Goal: Check status: Check status

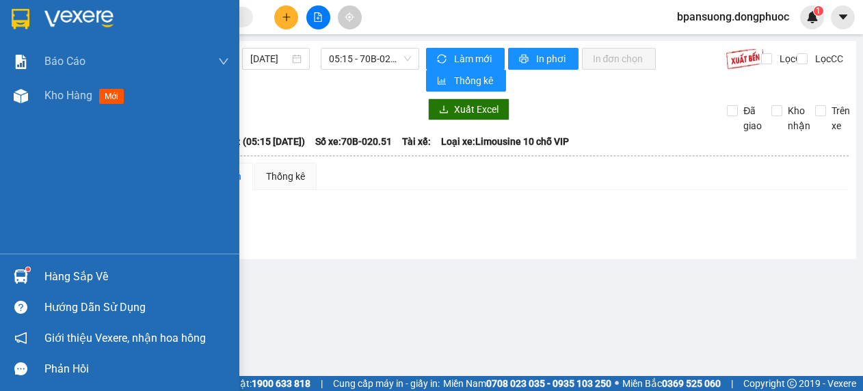
click at [31, 267] on div at bounding box center [21, 277] width 24 height 24
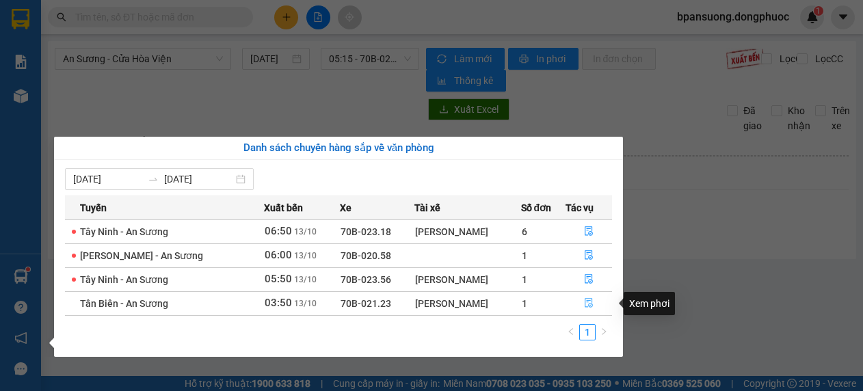
click at [585, 305] on icon "file-done" at bounding box center [589, 303] width 10 height 10
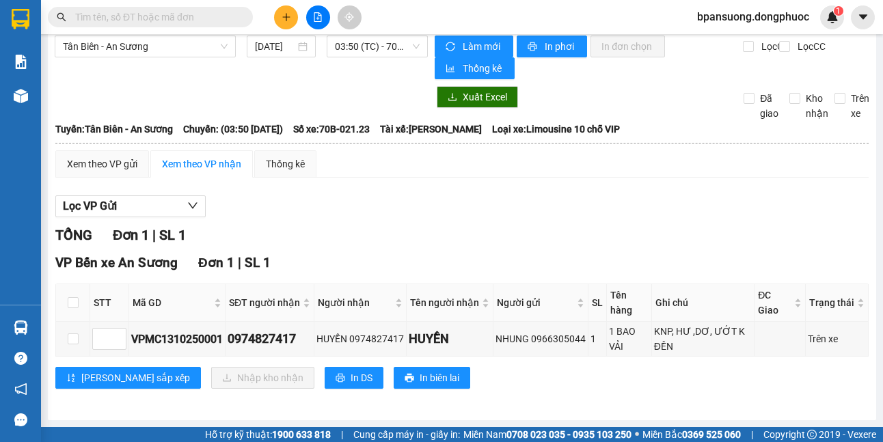
scroll to position [12, 0]
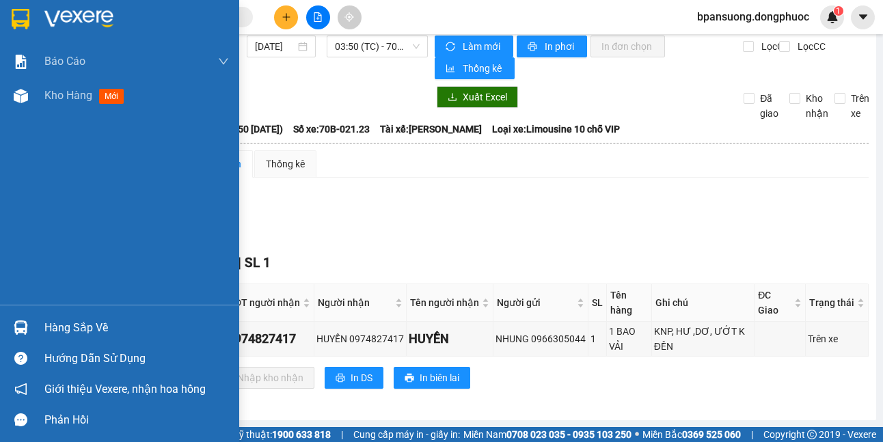
click at [29, 332] on div at bounding box center [21, 328] width 24 height 24
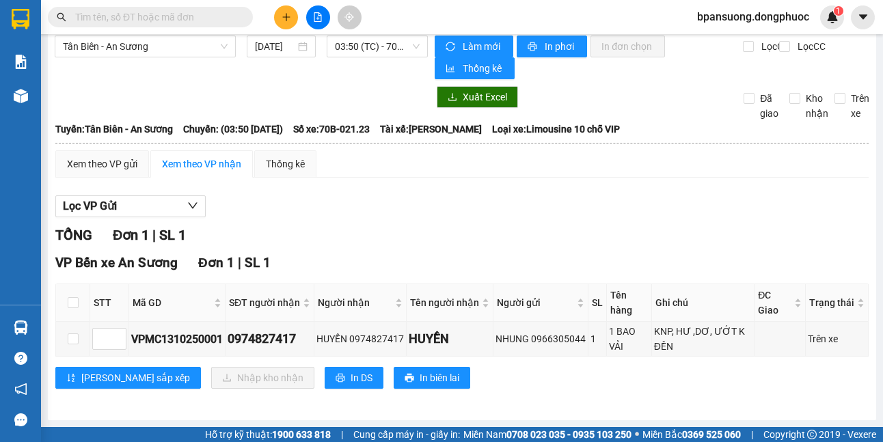
click at [760, 252] on section "Kết quả tìm kiếm ( 0 ) Bộ lọc No Data bpansuong.dongphuoc 1 Báo cáo Mẫu 1: Báo …" at bounding box center [441, 221] width 883 height 442
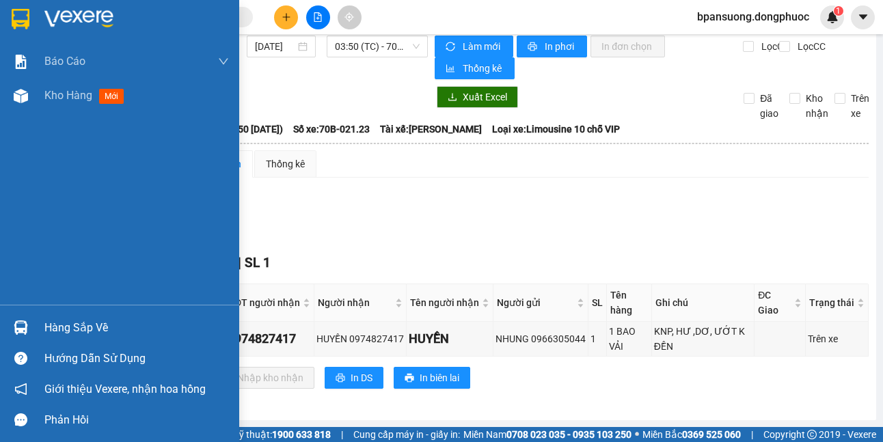
click at [28, 323] on div at bounding box center [21, 328] width 24 height 24
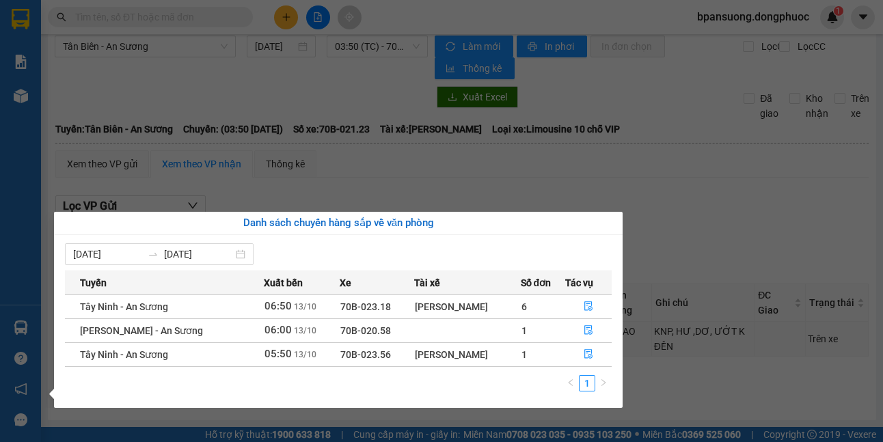
click at [489, 178] on section "Kết quả tìm kiếm ( 0 ) Bộ lọc No Data bpansuong.dongphuoc 1 Báo cáo Mẫu 1: Báo …" at bounding box center [441, 221] width 883 height 442
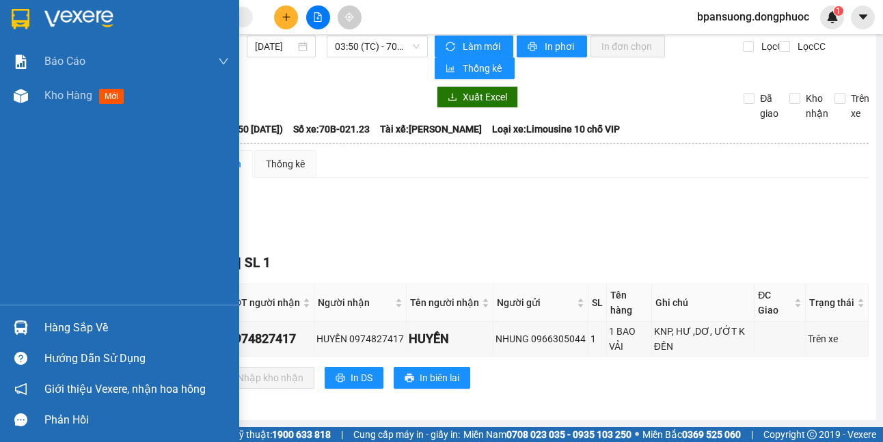
click at [11, 328] on div at bounding box center [21, 328] width 24 height 24
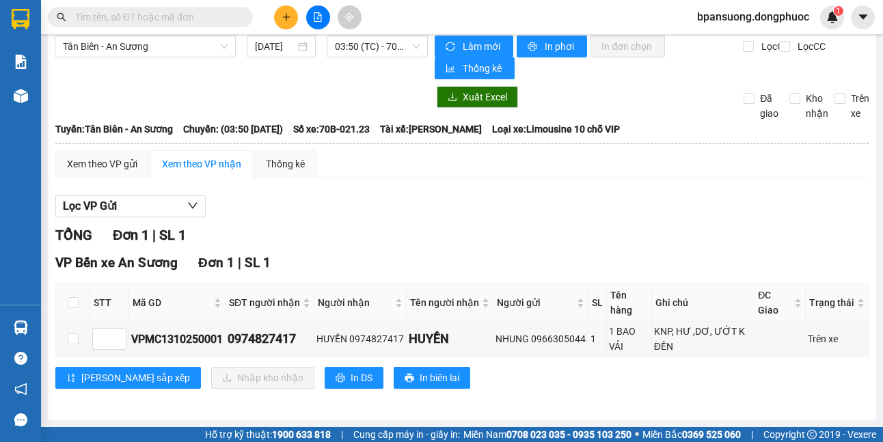
click at [643, 189] on section "Kết quả tìm kiếm ( 0 ) Bộ lọc No Data bpansuong.dongphuoc 1 Báo cáo Mẫu 1: Báo …" at bounding box center [441, 221] width 883 height 442
click at [172, 52] on span "Tân Biên - An Sương" at bounding box center [145, 46] width 165 height 21
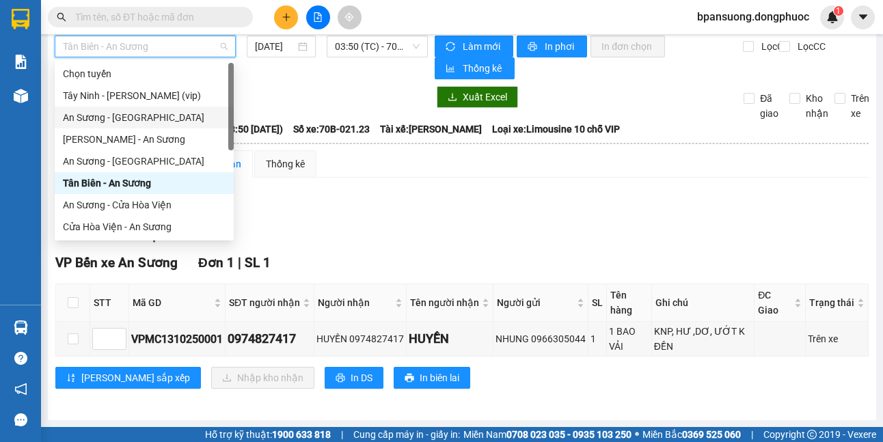
click at [172, 116] on div "An Sương - [GEOGRAPHIC_DATA]" at bounding box center [144, 117] width 163 height 15
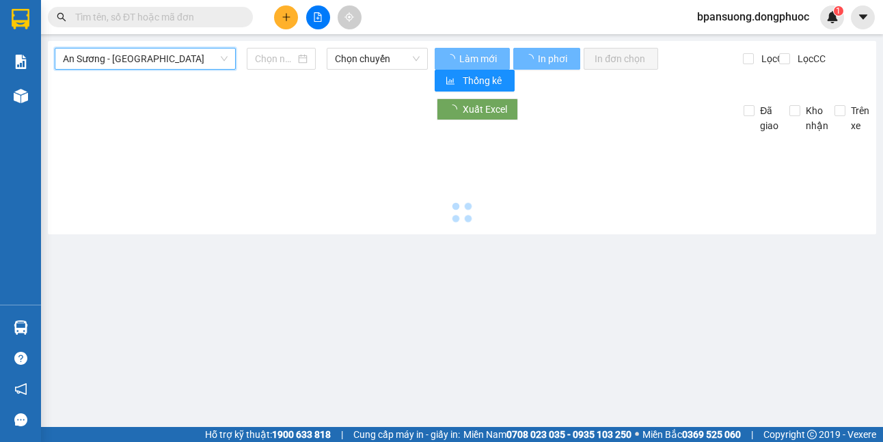
scroll to position [0, 0]
type input "[DATE]"
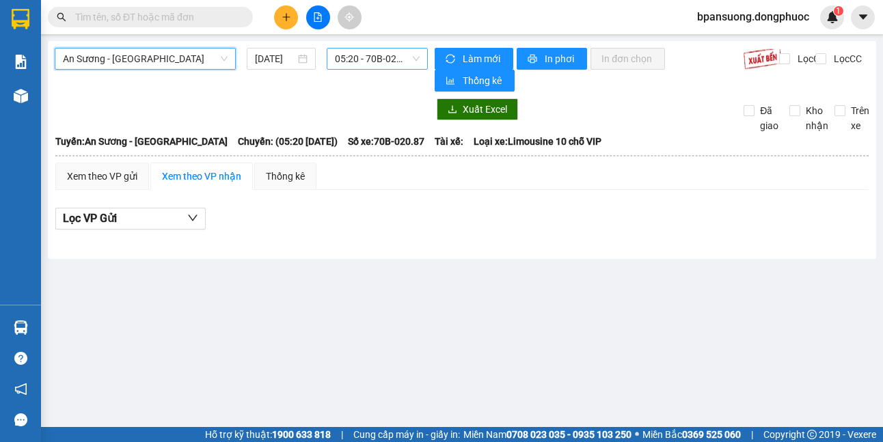
click at [389, 53] on span "05:20 - 70B-020.87" at bounding box center [377, 59] width 85 height 21
click at [572, 230] on div "Lọc VP Gửi" at bounding box center [462, 219] width 814 height 23
